Goal: Task Accomplishment & Management: Manage account settings

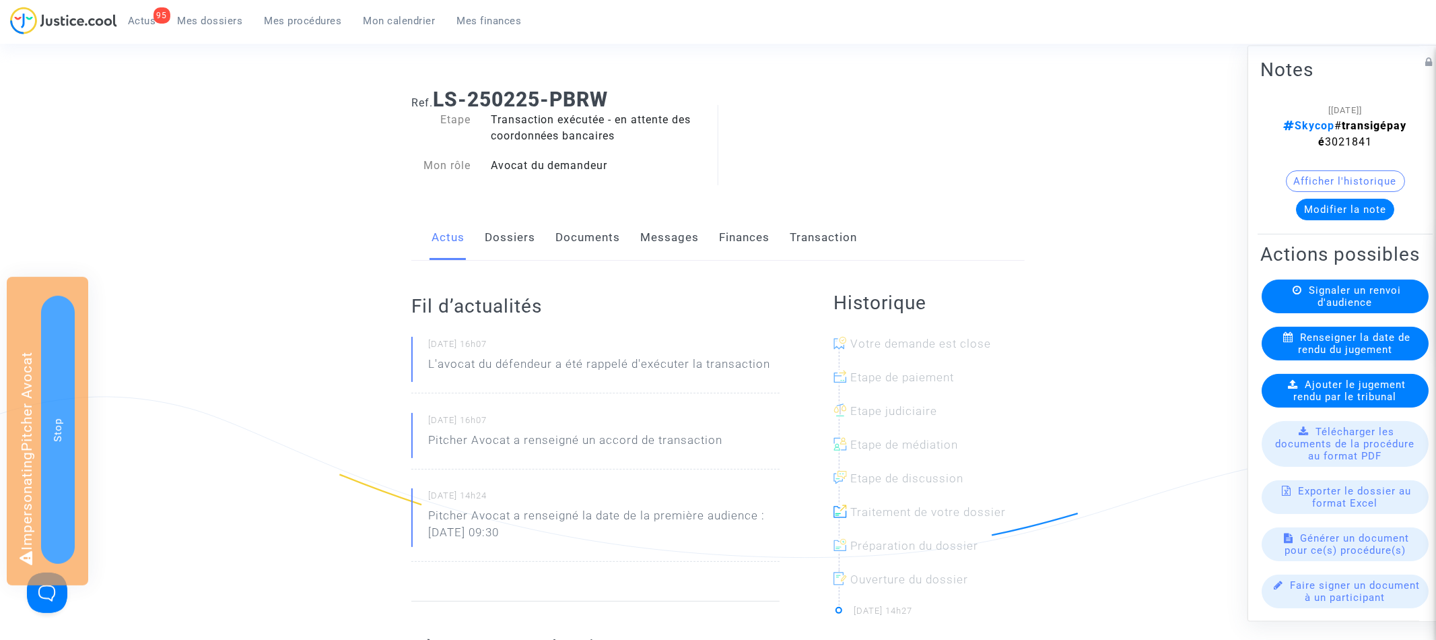
click at [513, 224] on link "Dossiers" at bounding box center [510, 238] width 51 height 44
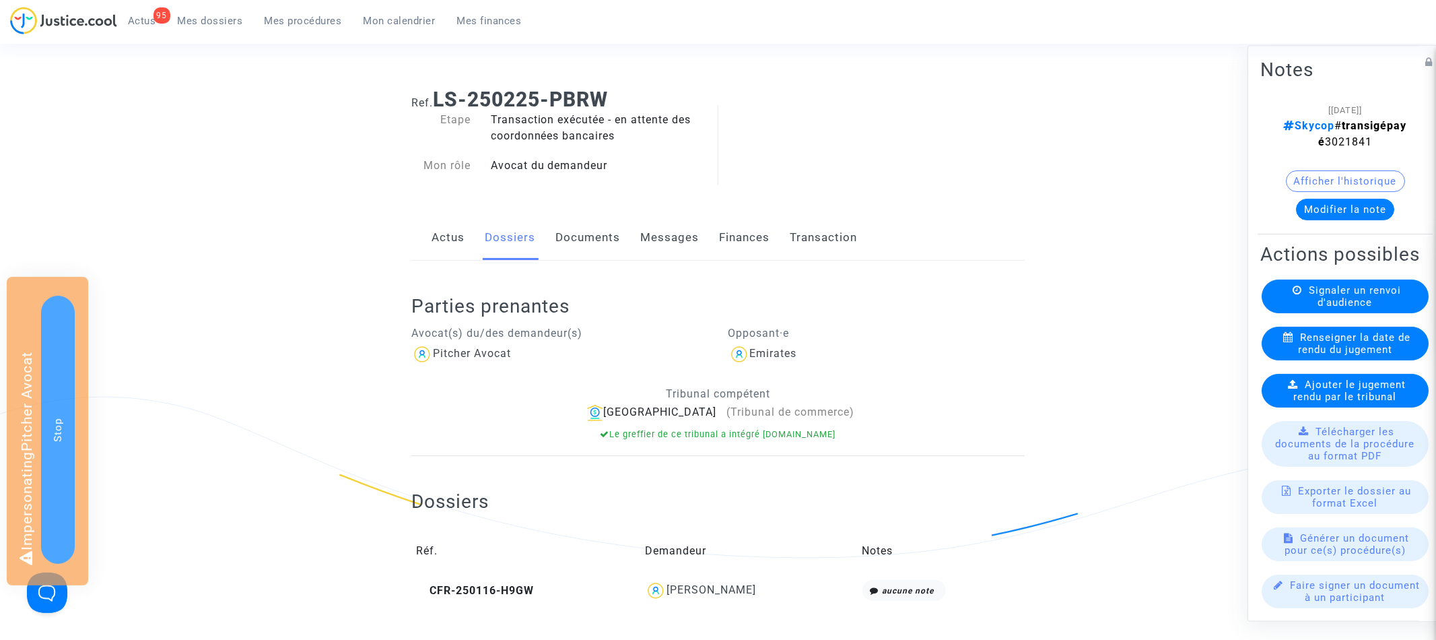
click at [1359, 171] on button "Afficher l'historique" at bounding box center [1345, 182] width 119 height 22
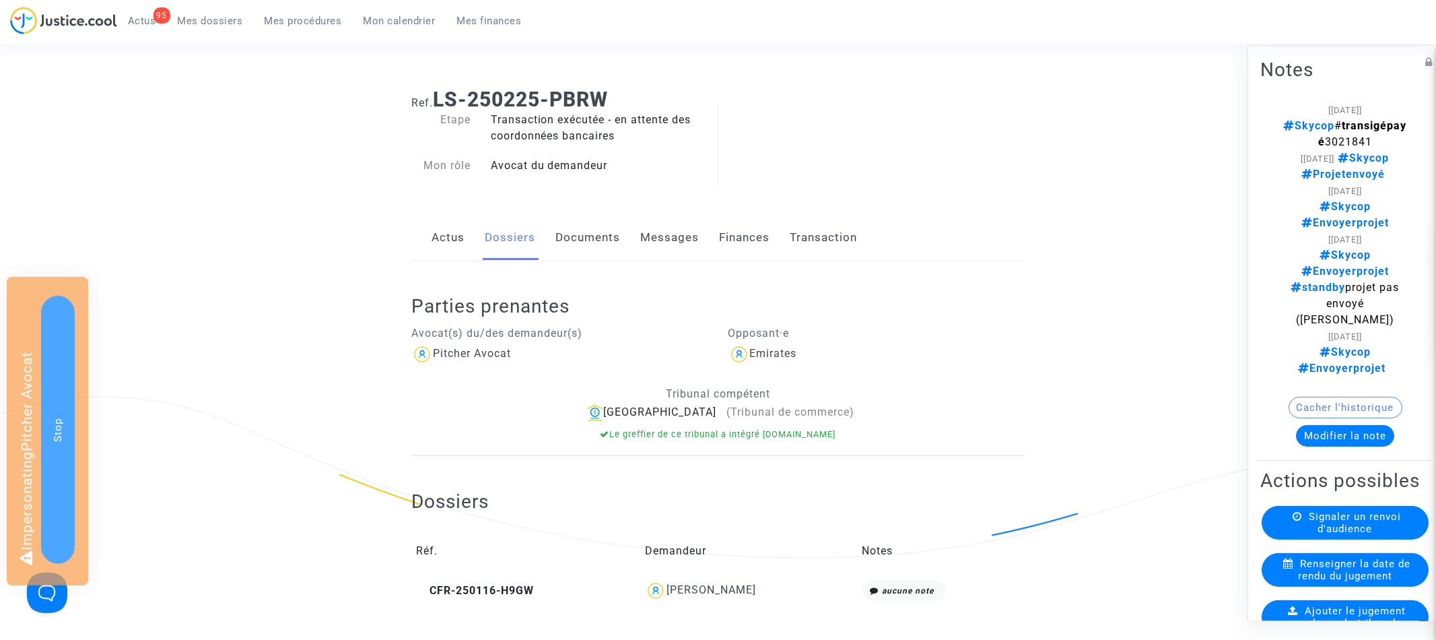
click at [1352, 397] on button "Cacher l'historique" at bounding box center [1346, 408] width 114 height 22
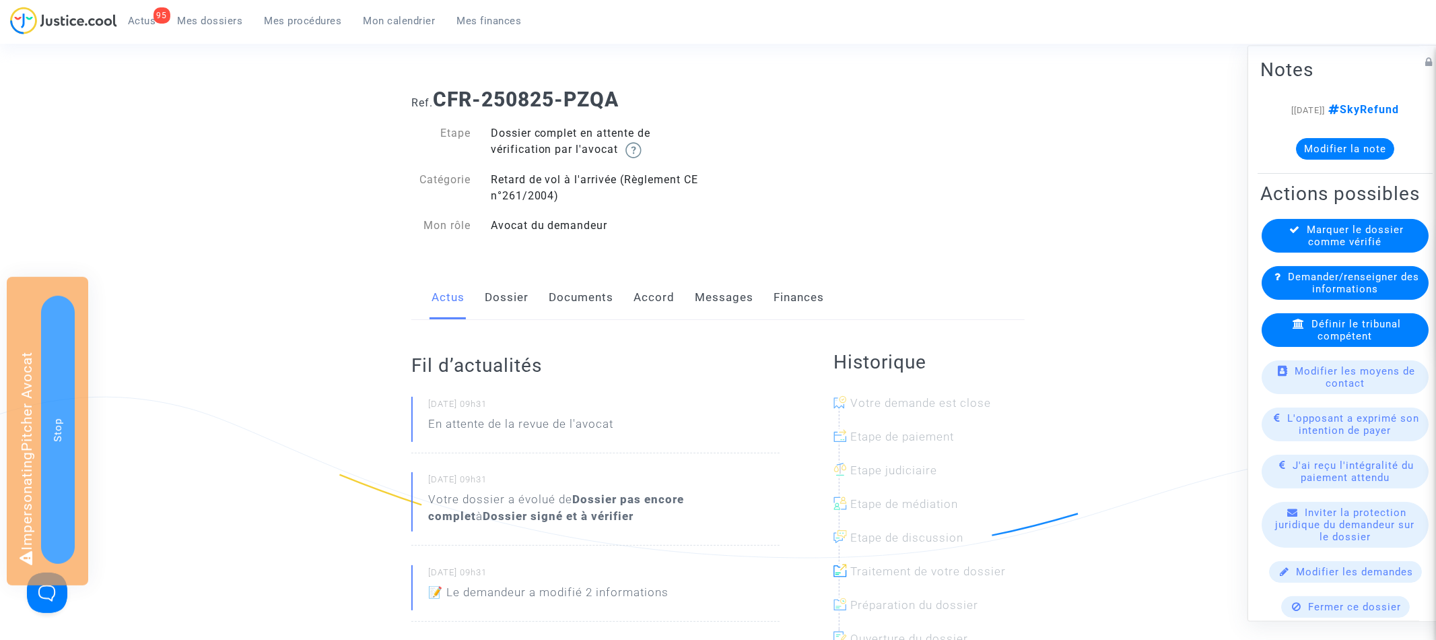
click at [508, 297] on link "Dossier" at bounding box center [507, 297] width 44 height 44
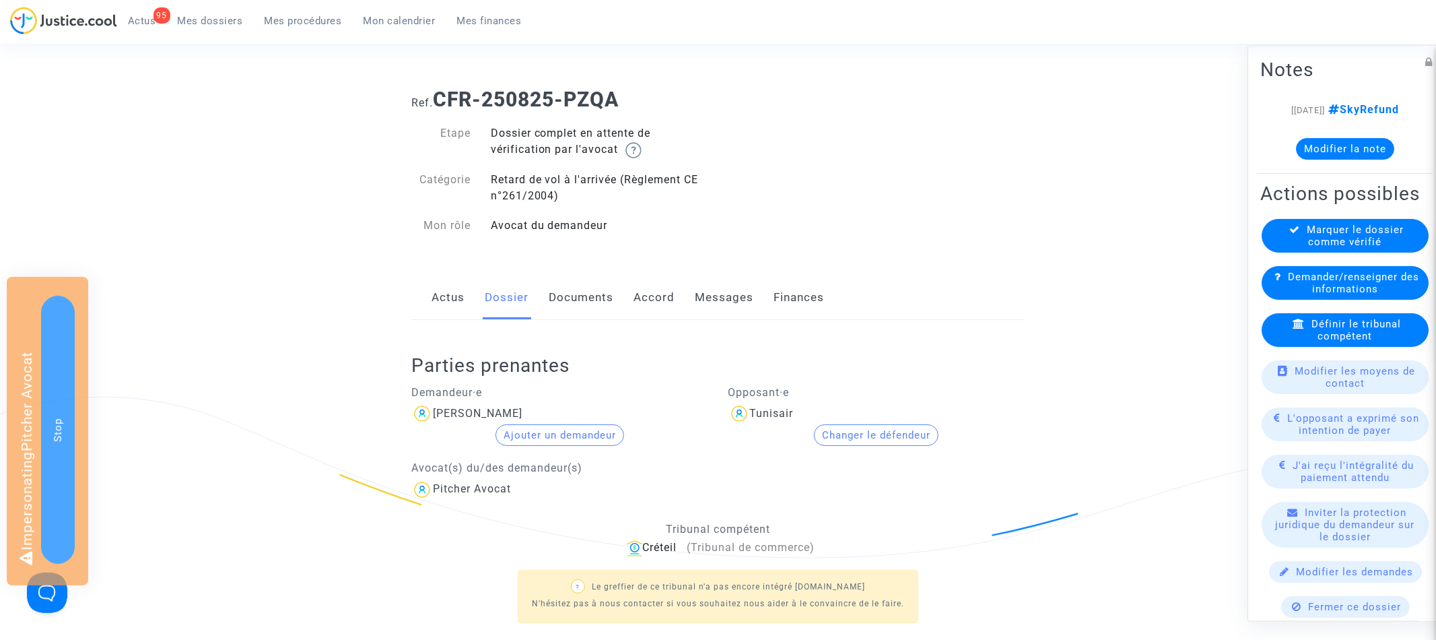
click at [579, 292] on link "Documents" at bounding box center [581, 297] width 65 height 44
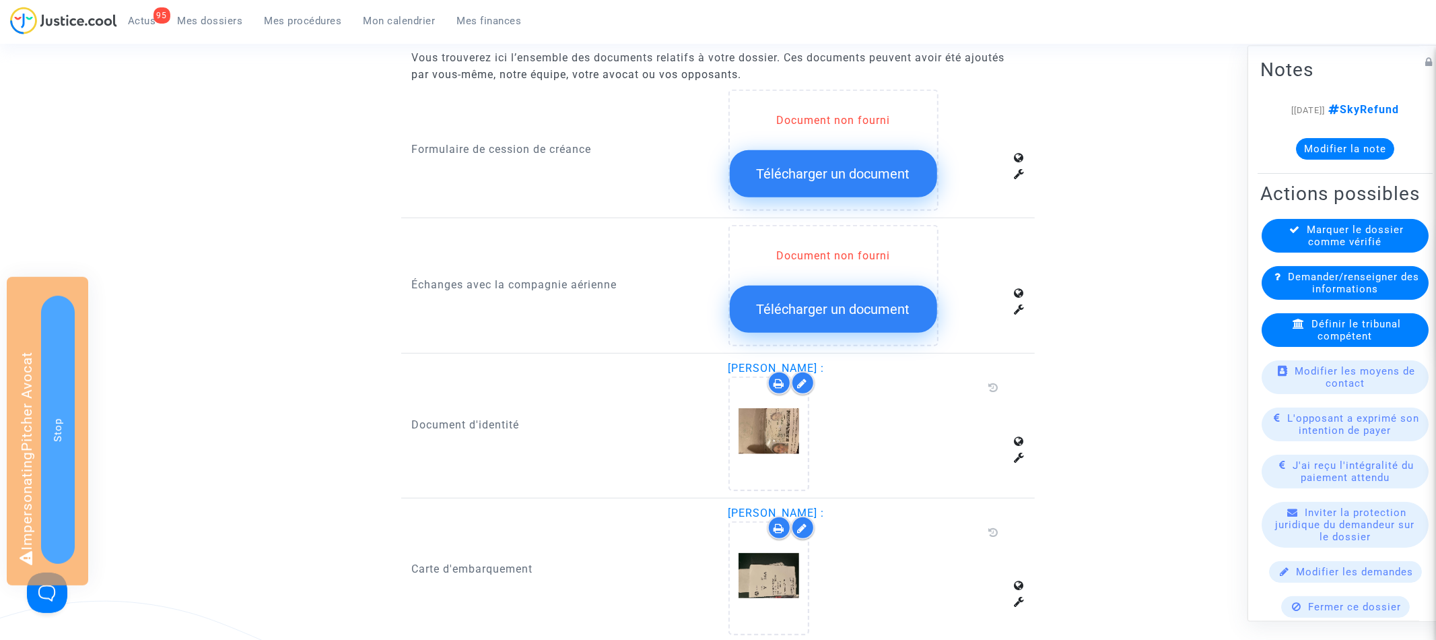
scroll to position [653, 0]
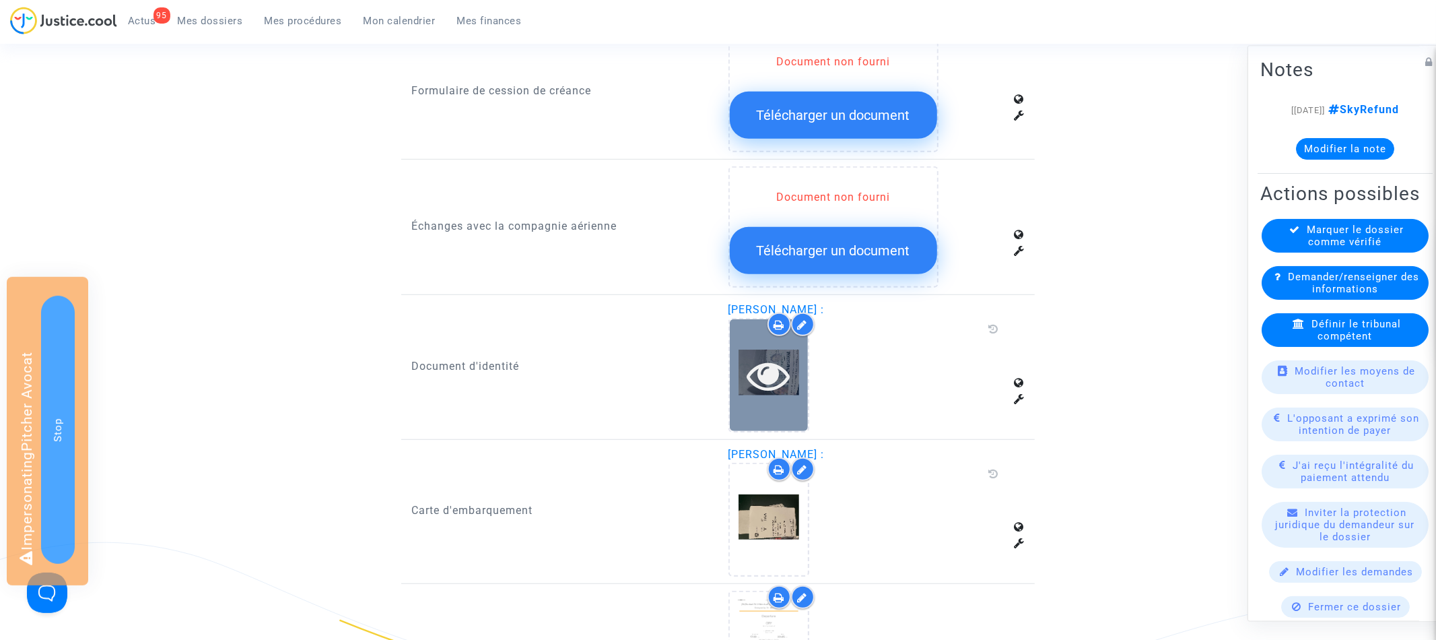
click at [772, 374] on icon at bounding box center [769, 375] width 44 height 43
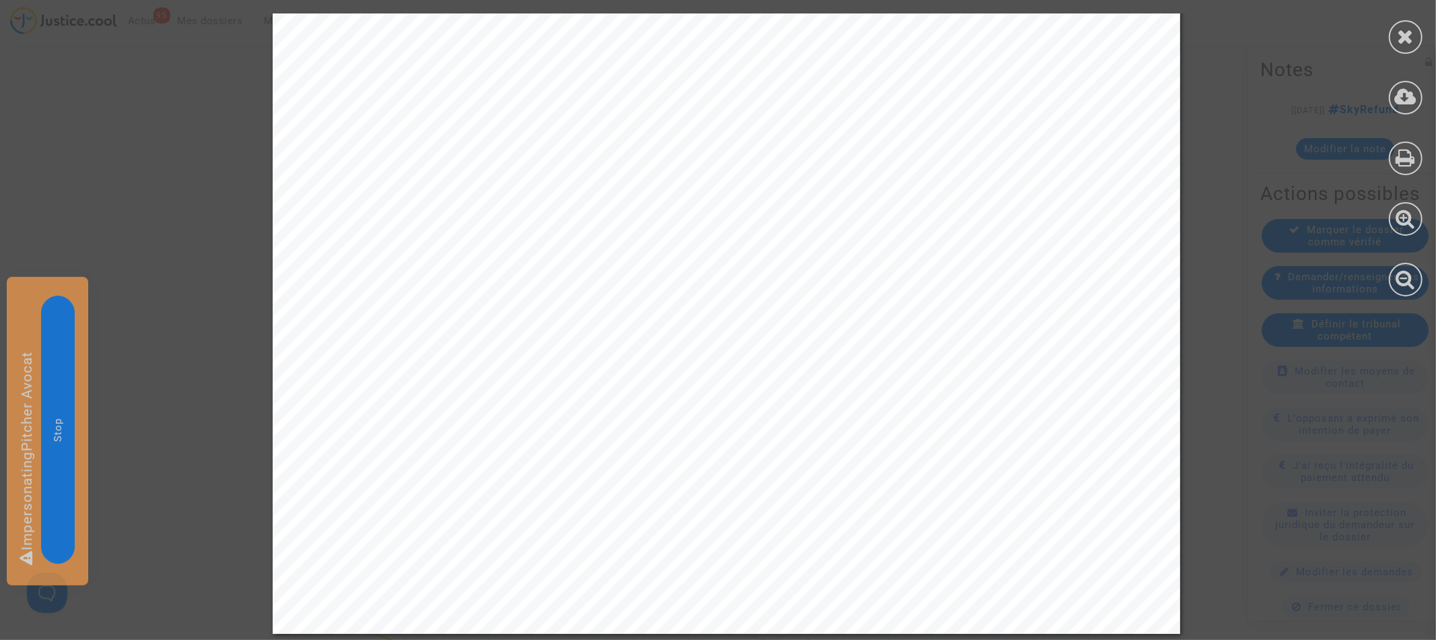
scroll to position [0, 0]
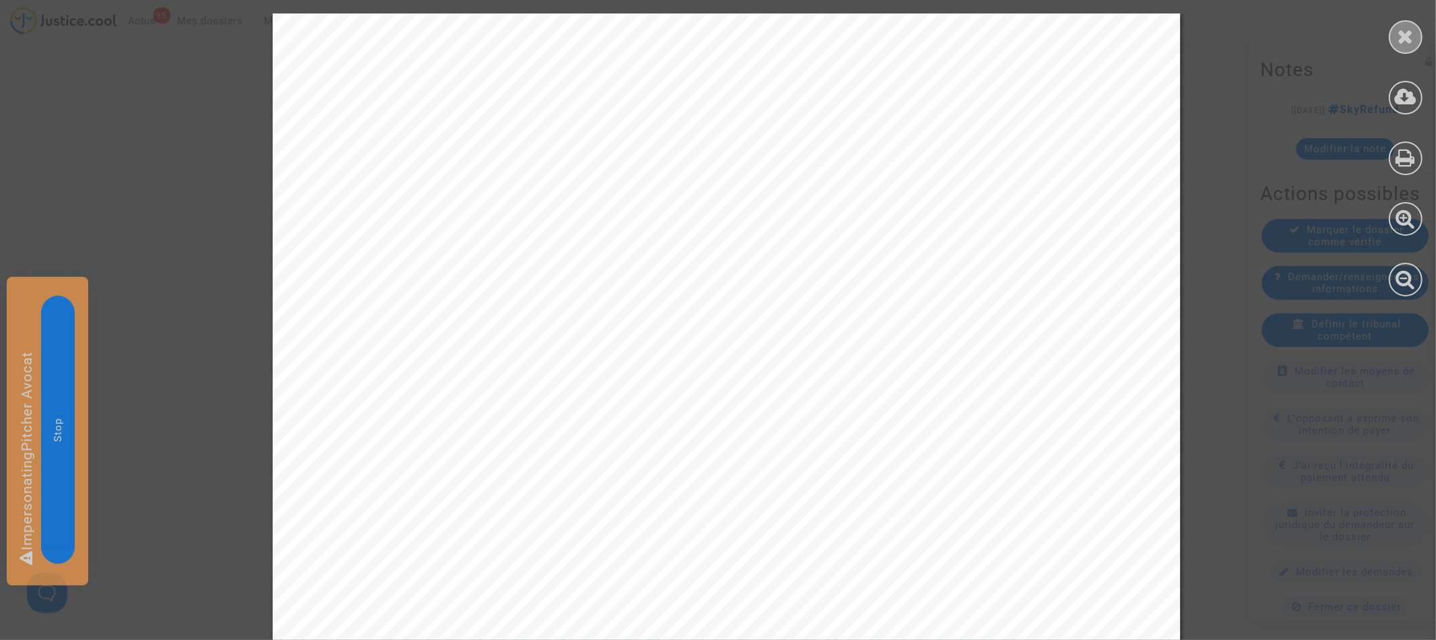
click at [1412, 38] on icon at bounding box center [1406, 36] width 17 height 20
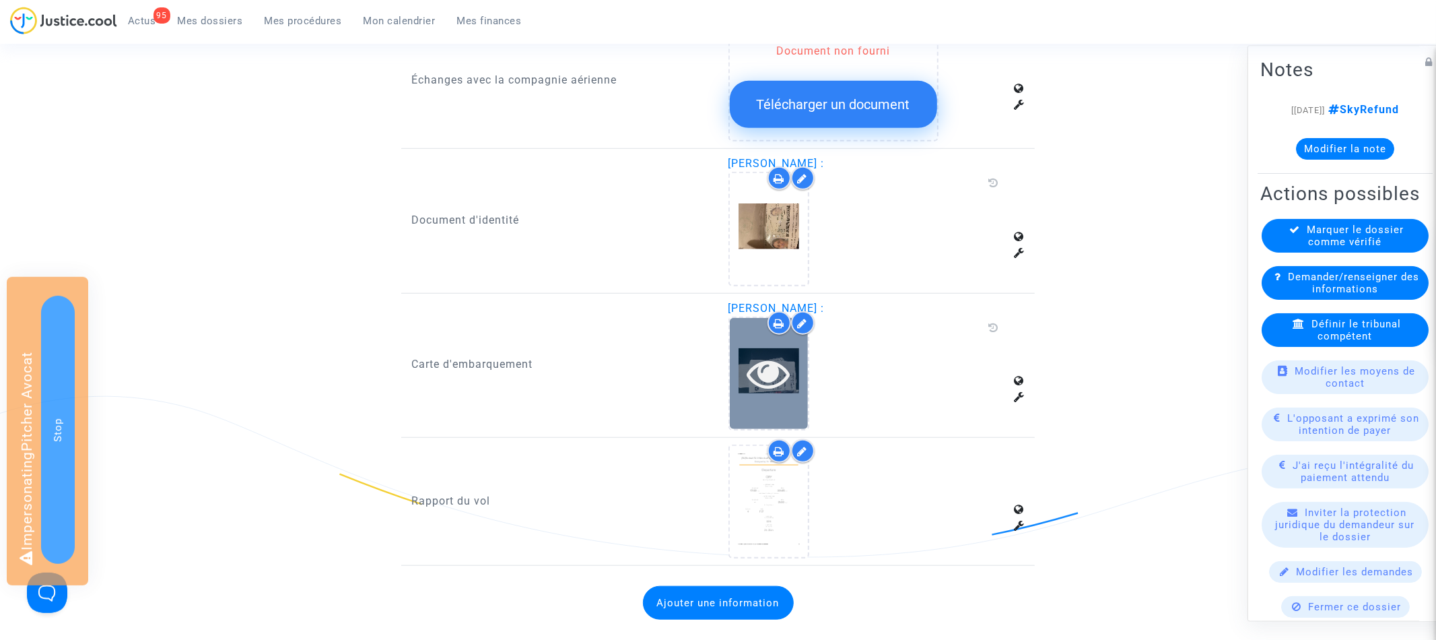
scroll to position [813, 0]
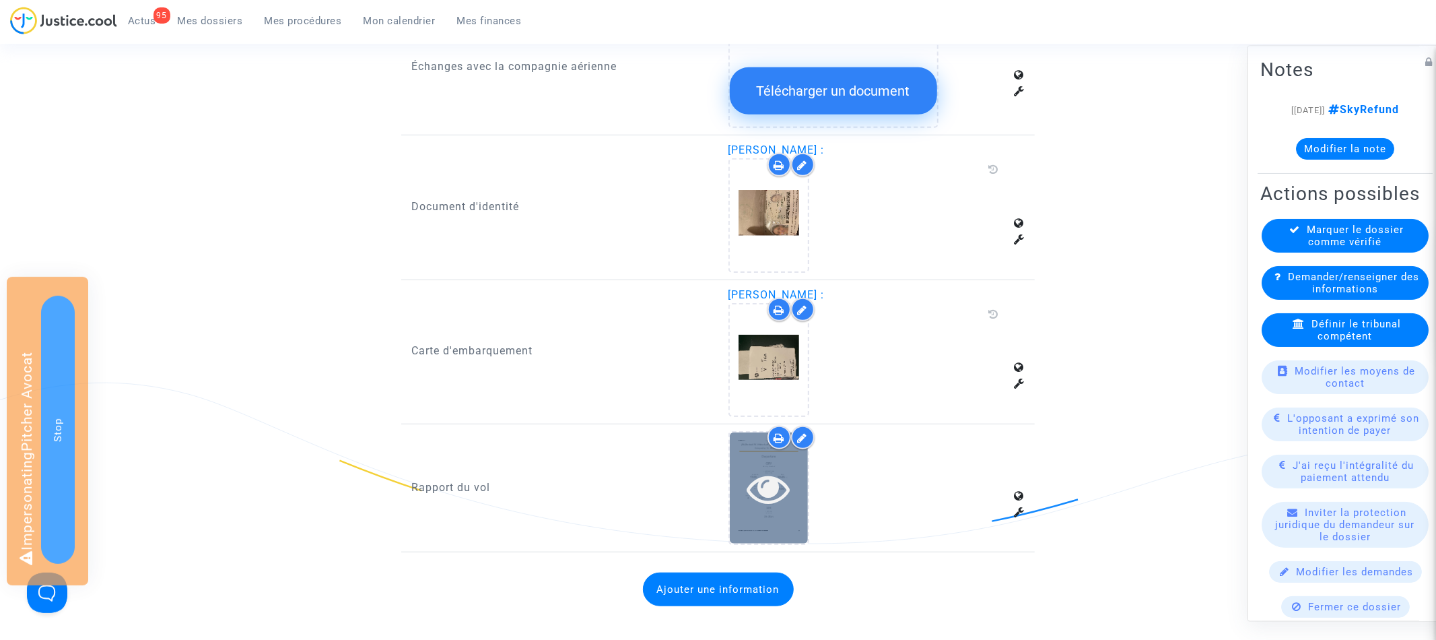
click at [756, 486] on icon at bounding box center [769, 488] width 44 height 43
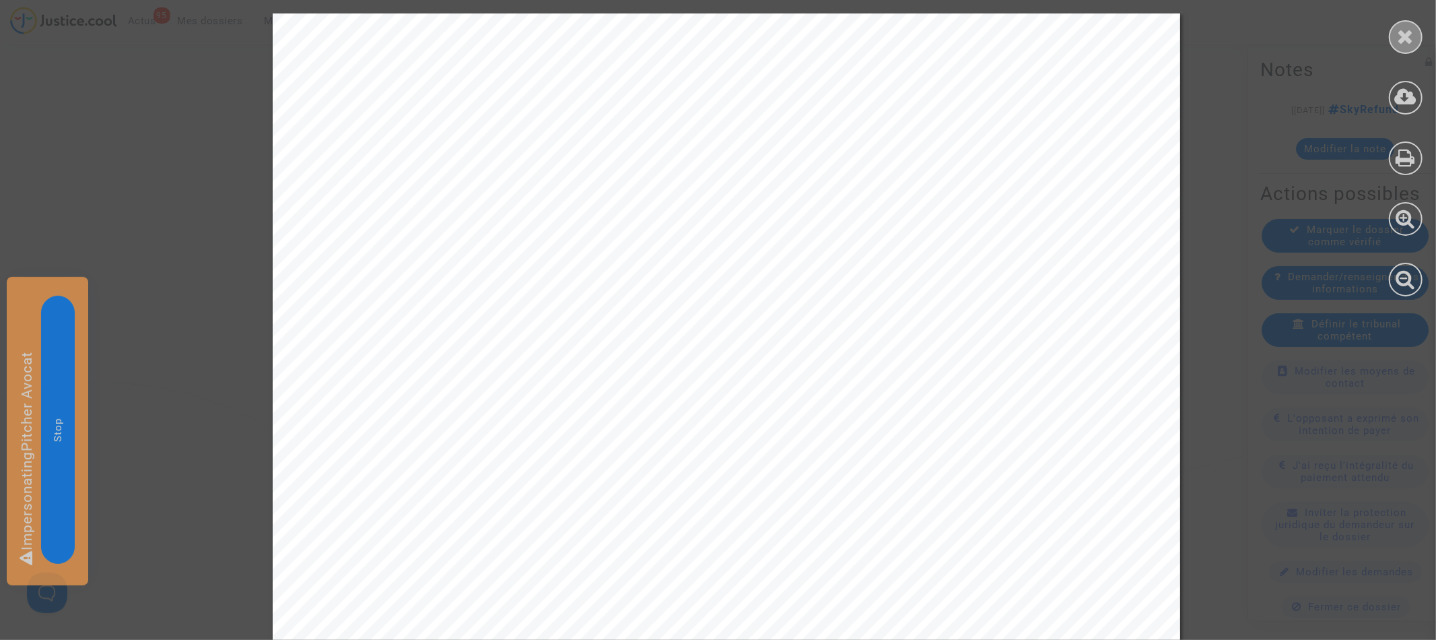
click at [1414, 38] on icon at bounding box center [1406, 36] width 17 height 20
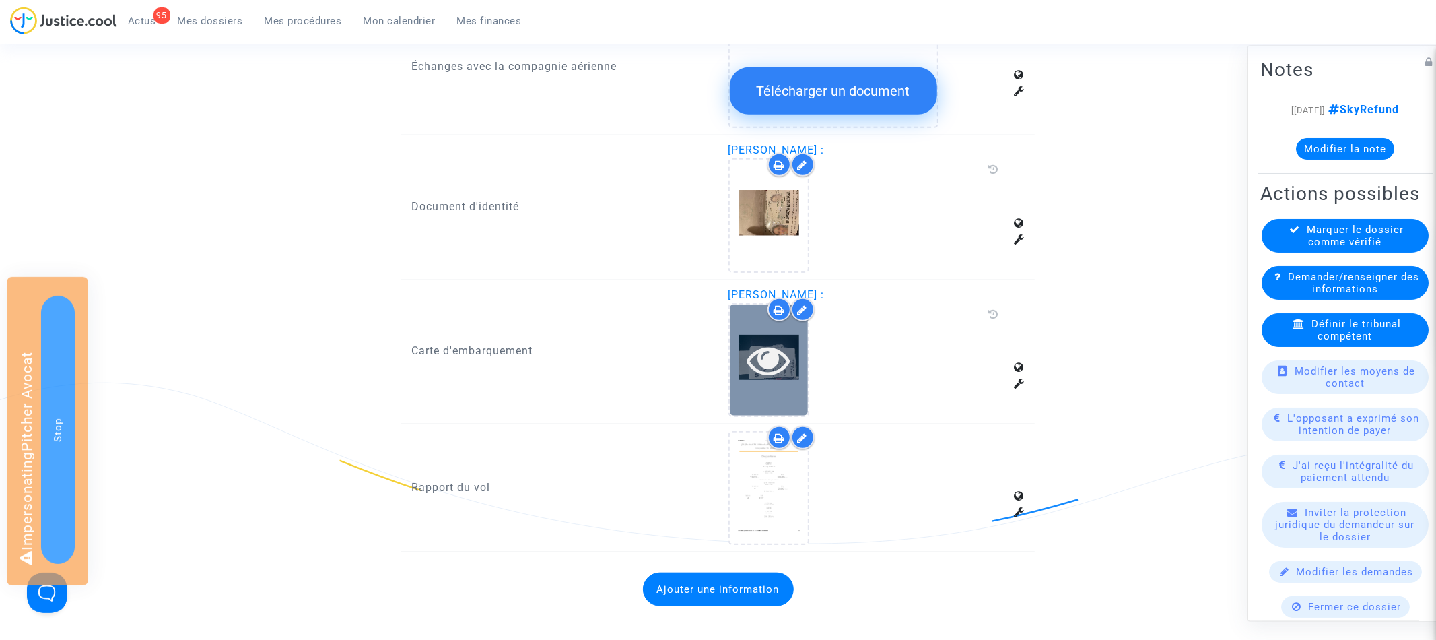
click at [773, 354] on icon at bounding box center [769, 359] width 44 height 43
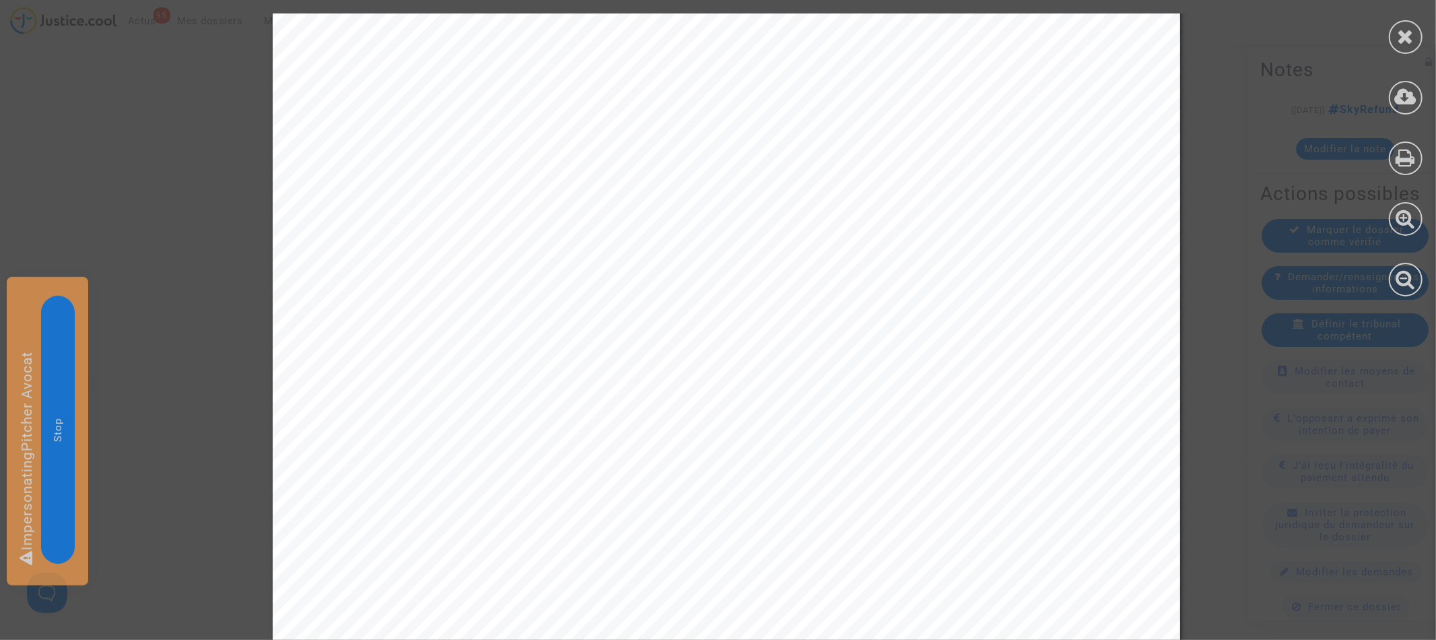
scroll to position [665, 0]
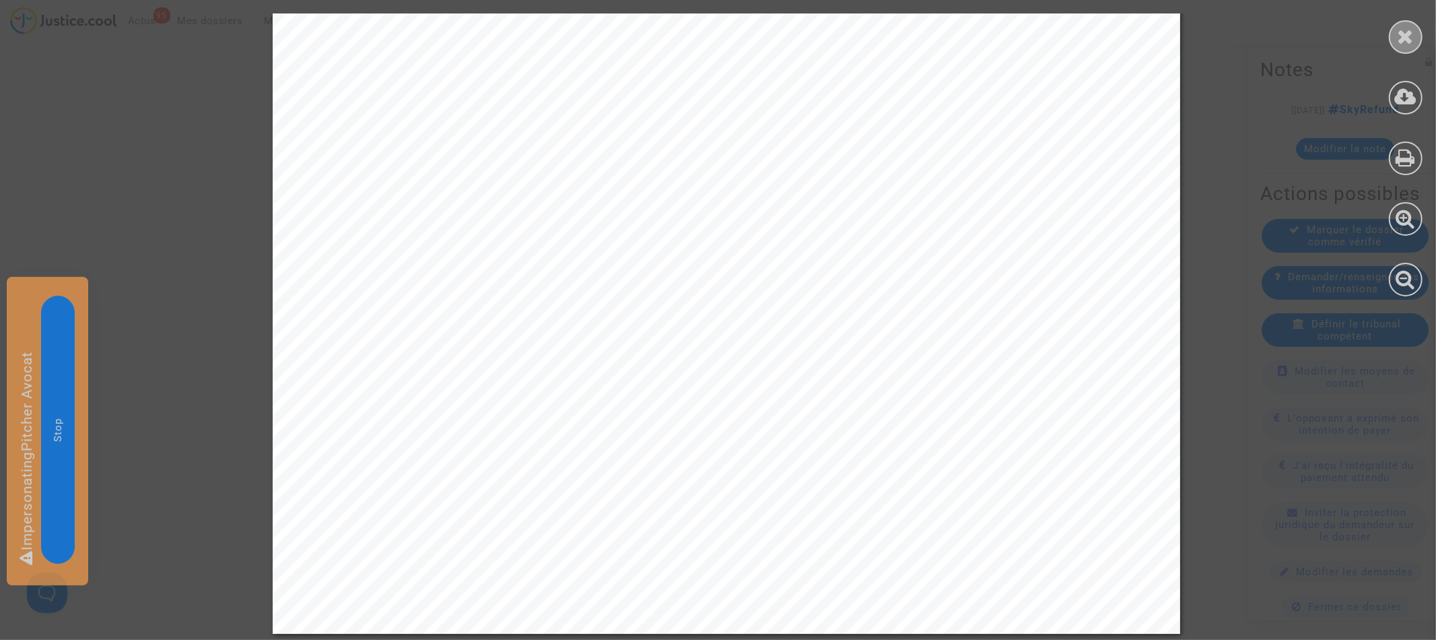
click at [1399, 46] on div at bounding box center [1406, 37] width 34 height 34
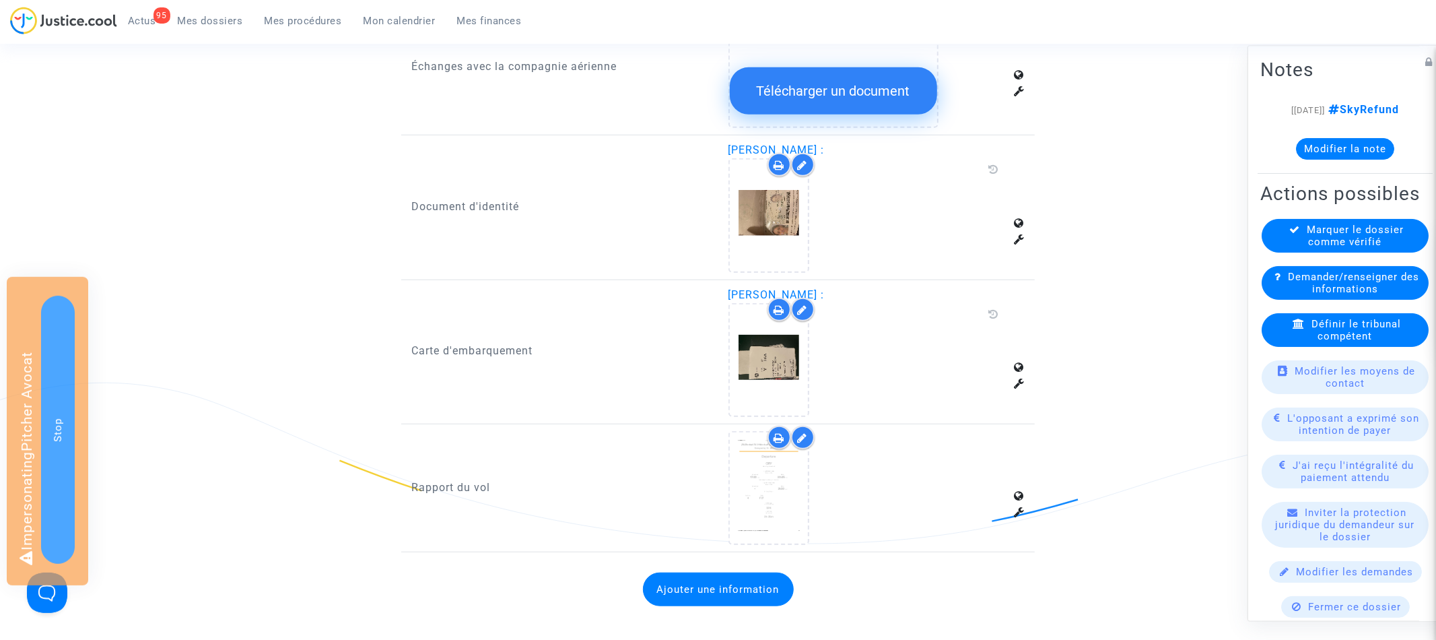
scroll to position [0, 0]
